Goal: Task Accomplishment & Management: Manage account settings

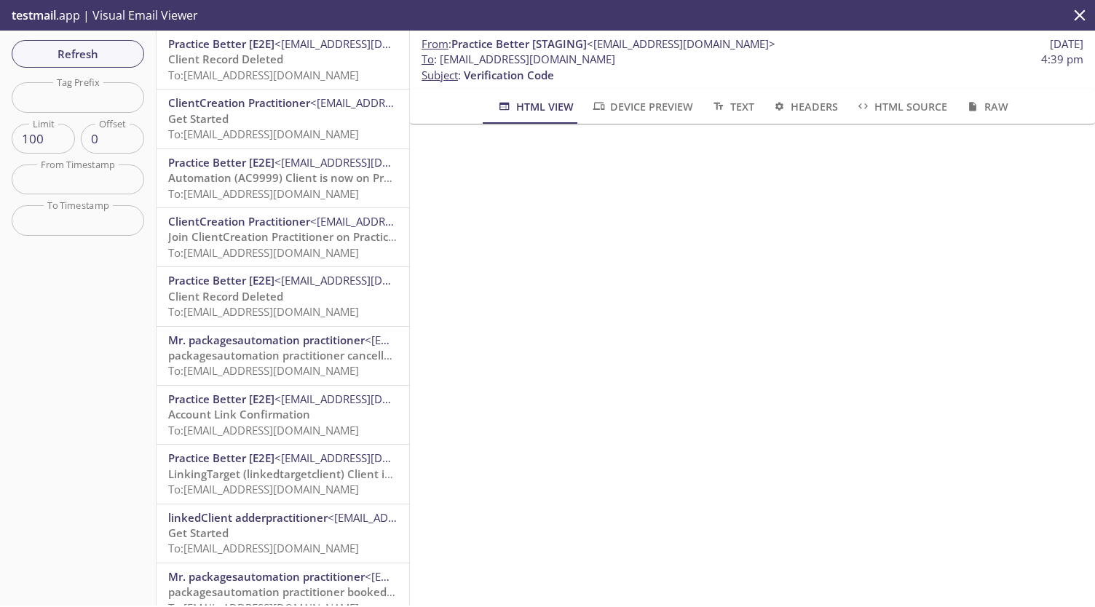
scroll to position [66, 0]
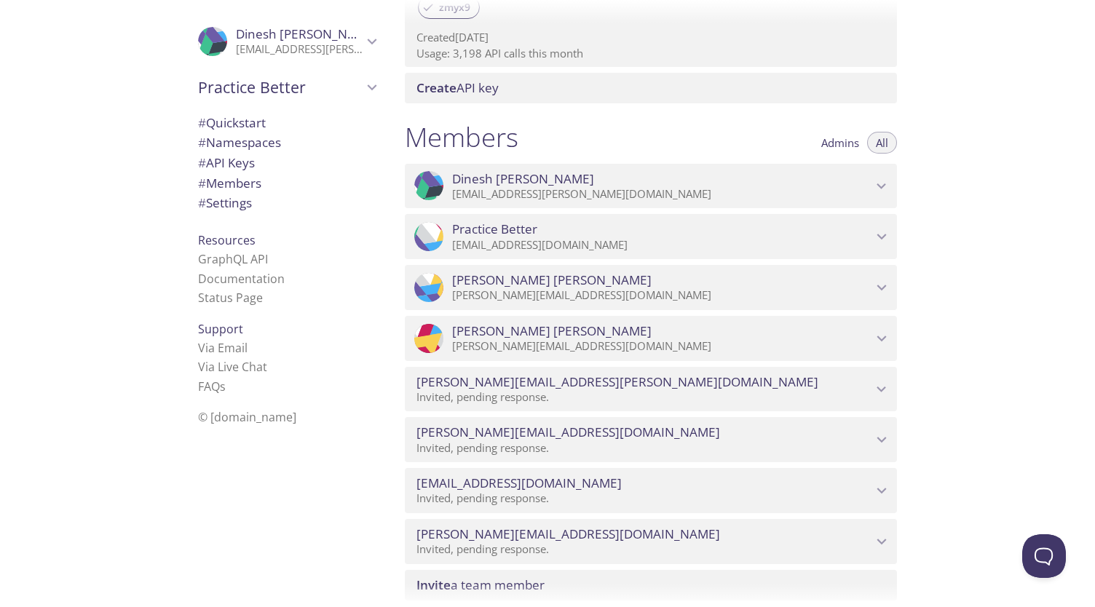
scroll to position [534, 0]
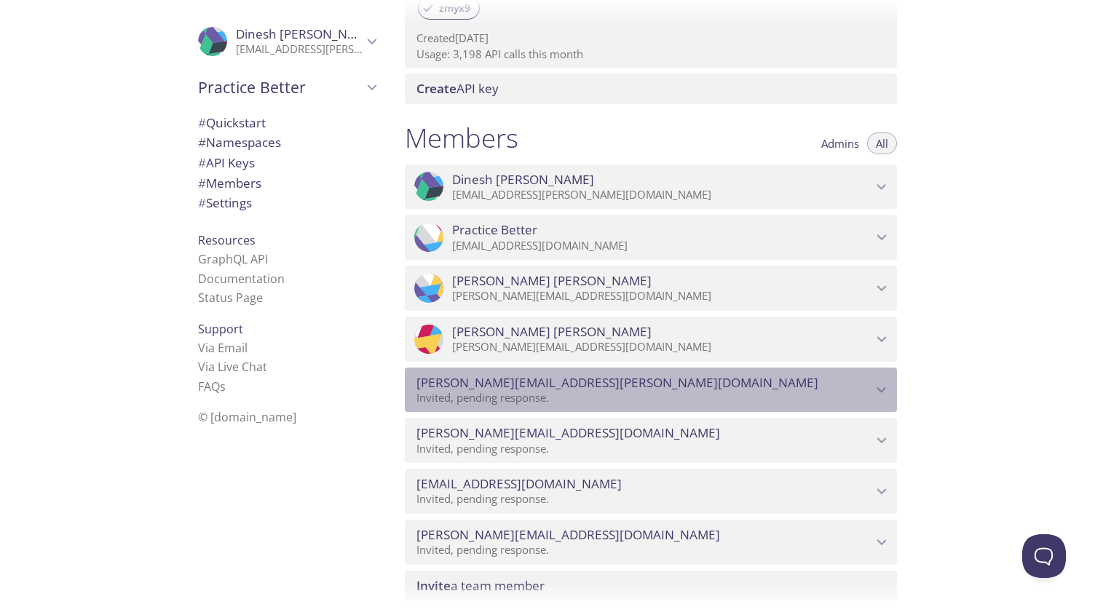
click at [633, 379] on span "[PERSON_NAME][EMAIL_ADDRESS][PERSON_NAME][DOMAIN_NAME]" at bounding box center [644, 383] width 456 height 16
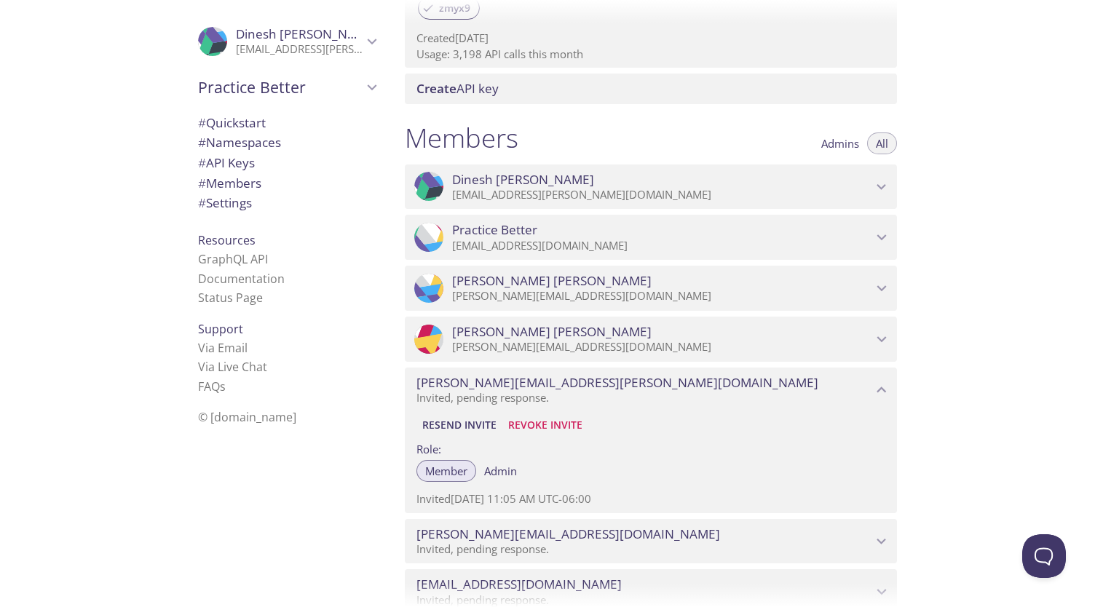
click at [455, 427] on span "Resend Invite" at bounding box center [459, 424] width 74 height 17
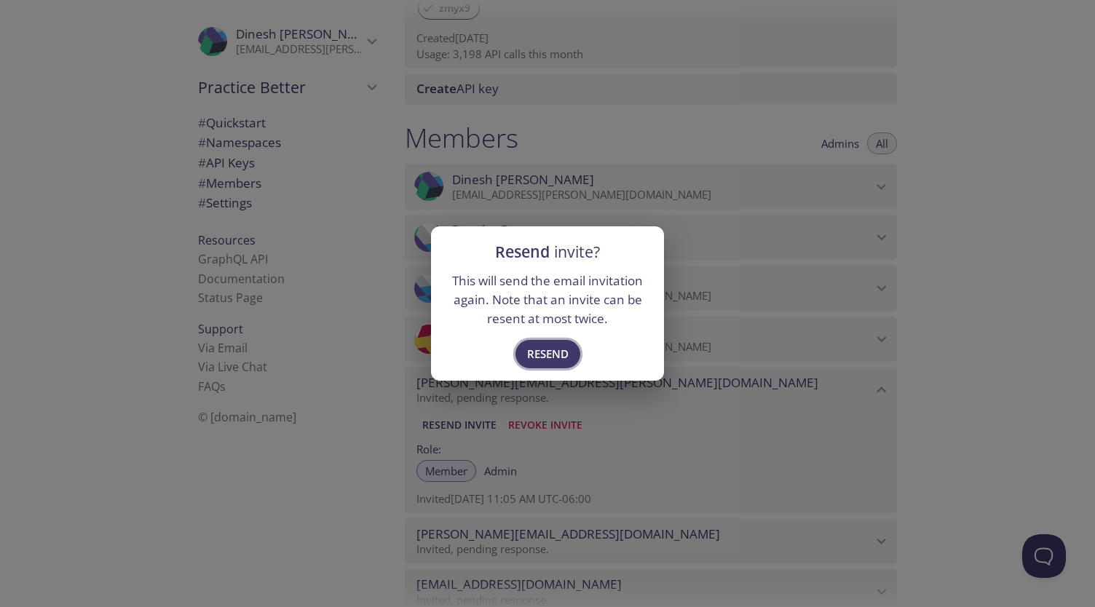
click at [538, 357] on span "Resend" at bounding box center [547, 353] width 41 height 19
